Goal: Task Accomplishment & Management: Complete application form

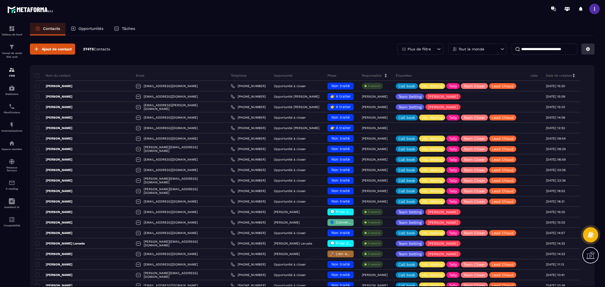
click at [587, 48] on icon at bounding box center [588, 49] width 4 height 4
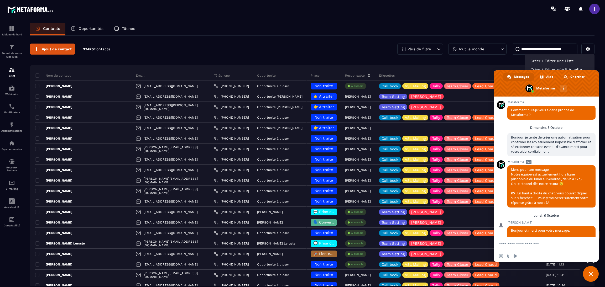
click at [560, 86] on div "Autres canaux" at bounding box center [563, 88] width 7 height 7
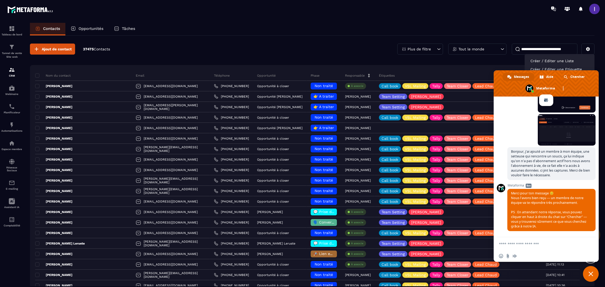
drag, startPoint x: 586, startPoint y: 274, endPoint x: 586, endPoint y: 268, distance: 6.3
click at [586, 274] on span "Fermer le chat" at bounding box center [591, 274] width 16 height 16
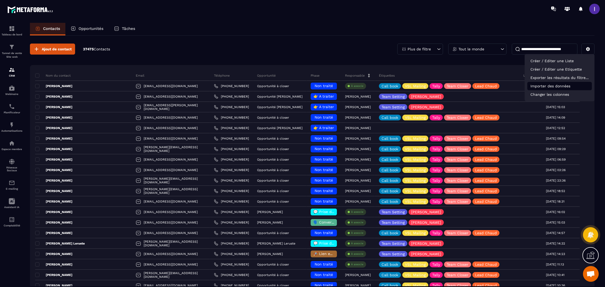
click at [559, 87] on p "Importer des données" at bounding box center [559, 86] width 65 height 8
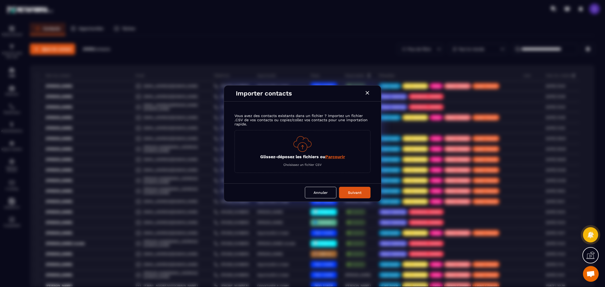
click at [339, 158] on span "Parcourir" at bounding box center [335, 156] width 20 height 5
click at [0, 0] on input "Glissez-déposez les fichiers ou Parcourir" at bounding box center [0, 0] width 0 height 0
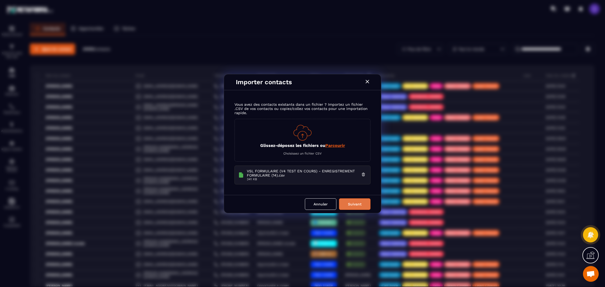
click at [355, 207] on button "Suivant" at bounding box center [355, 204] width 32 height 12
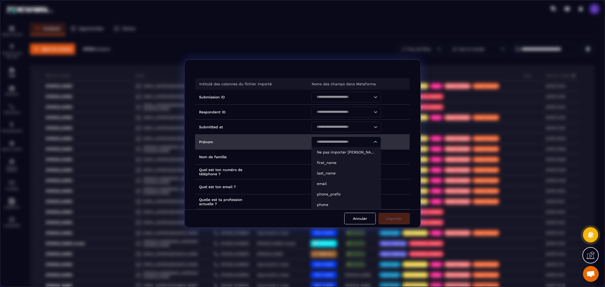
click at [365, 143] on input "Search for option" at bounding box center [343, 142] width 57 height 6
click at [336, 159] on li "first_name" at bounding box center [346, 163] width 69 height 11
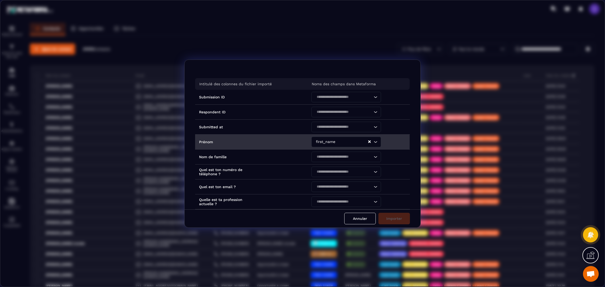
click at [336, 159] on input "Search for option" at bounding box center [343, 157] width 57 height 6
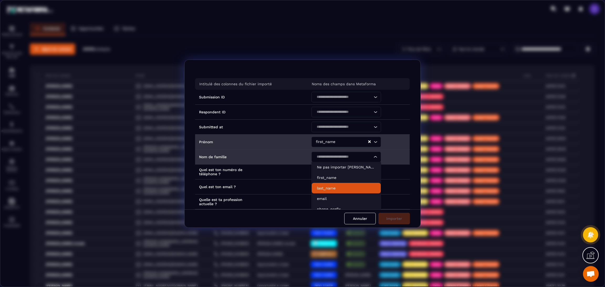
click at [334, 186] on p "last_name" at bounding box center [346, 188] width 59 height 5
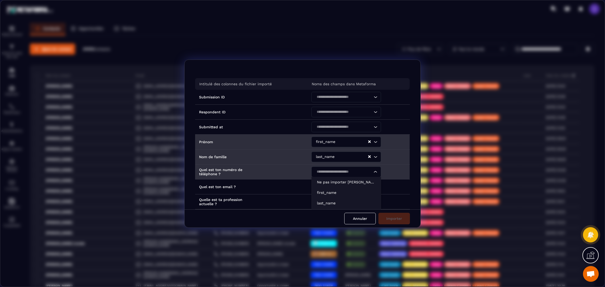
click at [334, 169] on input "Search for option" at bounding box center [343, 172] width 57 height 6
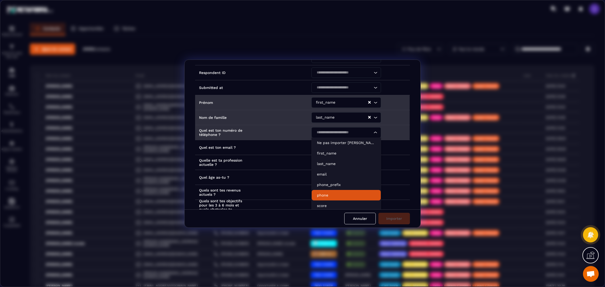
click at [330, 195] on p "phone" at bounding box center [346, 195] width 59 height 5
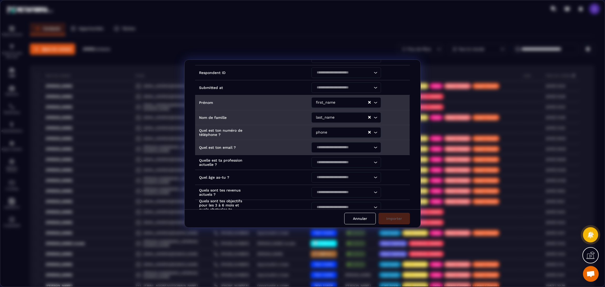
click at [325, 150] on div "Search for option" at bounding box center [343, 147] width 59 height 11
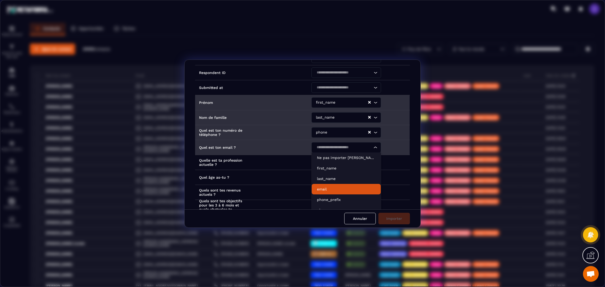
click at [326, 189] on p "email" at bounding box center [346, 189] width 59 height 5
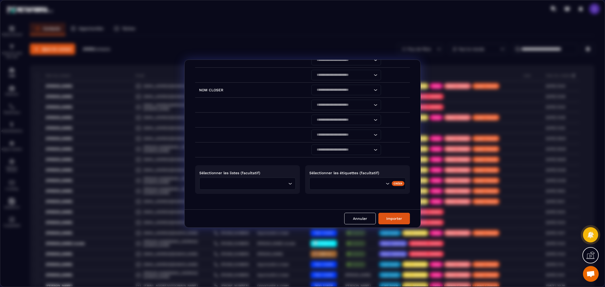
scroll to position [313, 0]
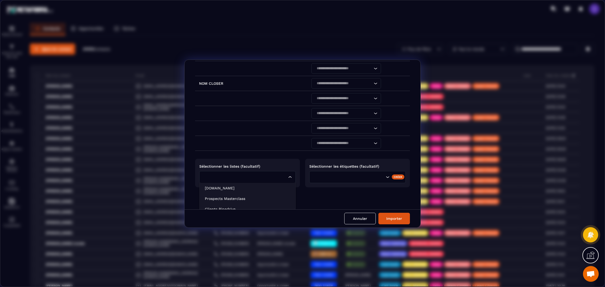
click at [287, 183] on div "Loading..." at bounding box center [247, 177] width 96 height 12
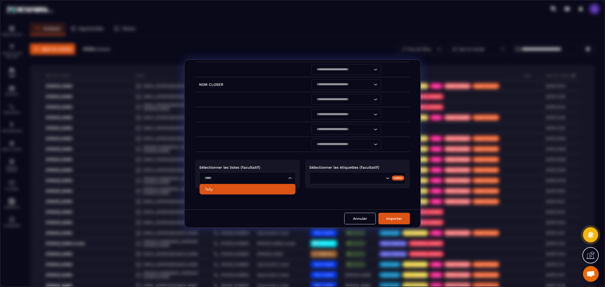
click at [230, 191] on p "Tally" at bounding box center [247, 189] width 85 height 5
type input "*****"
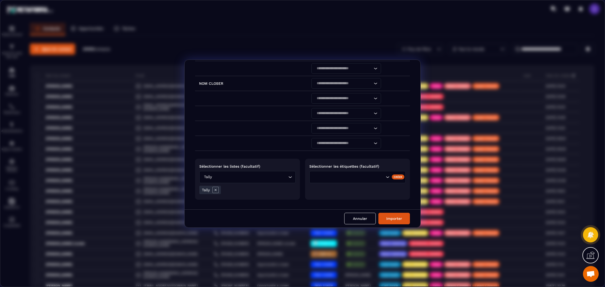
click at [340, 176] on input "Search for option" at bounding box center [357, 177] width 53 height 6
click at [328, 186] on li "Tally" at bounding box center [358, 188] width 96 height 11
type input "*****"
click at [398, 224] on button "Importer" at bounding box center [394, 219] width 32 height 12
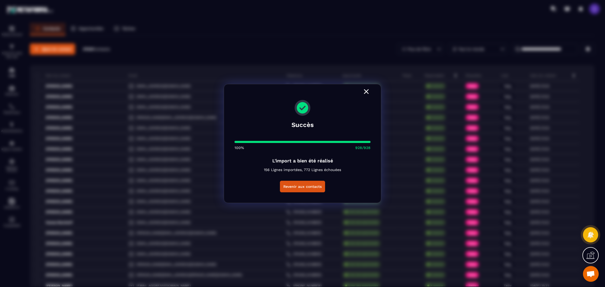
click at [362, 92] on icon "Modal window" at bounding box center [366, 91] width 8 height 8
